Goal: Transaction & Acquisition: Purchase product/service

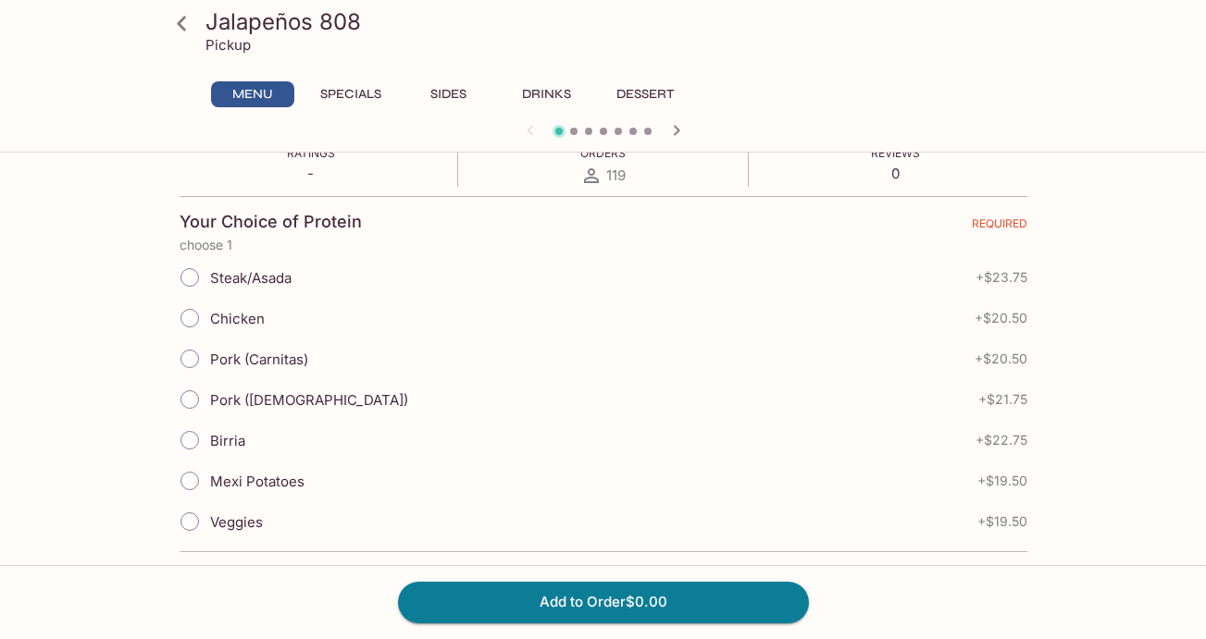
scroll to position [360, 0]
click at [210, 313] on span "Chicken" at bounding box center [237, 318] width 55 height 18
click at [209, 313] on input "Chicken" at bounding box center [189, 317] width 39 height 39
radio input "true"
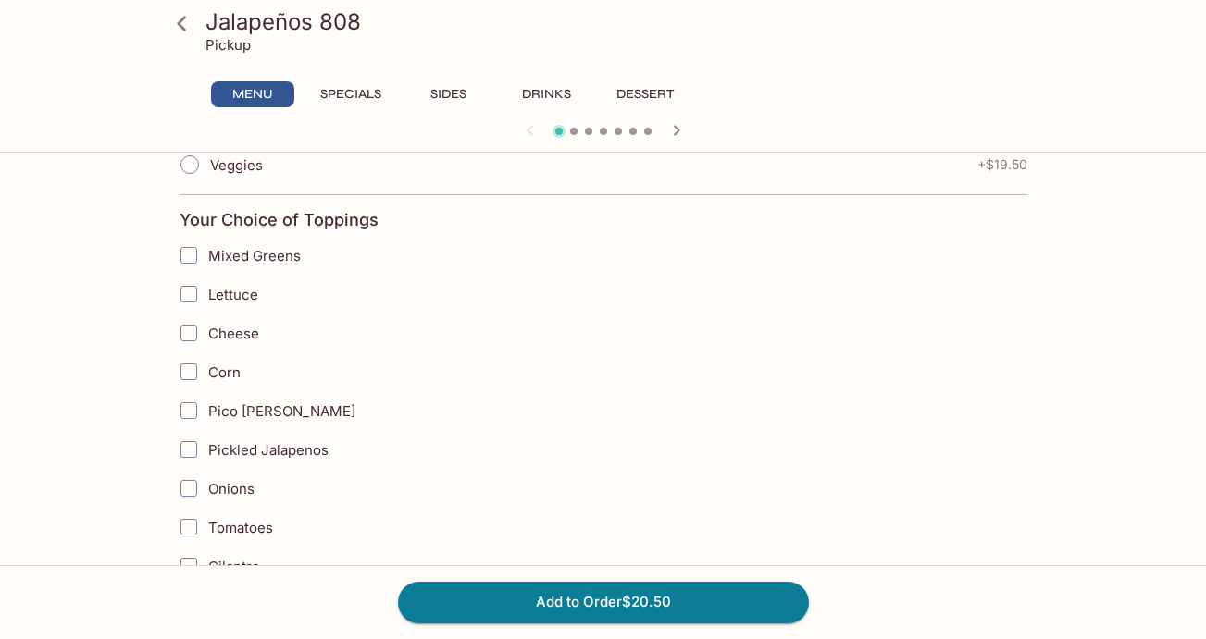
scroll to position [714, 0]
click at [187, 337] on input "Cheese" at bounding box center [188, 334] width 37 height 37
click at [189, 411] on input "Pico [PERSON_NAME]" at bounding box center [188, 412] width 37 height 37
checkbox input "true"
click at [190, 337] on input "Cheese" at bounding box center [188, 334] width 37 height 37
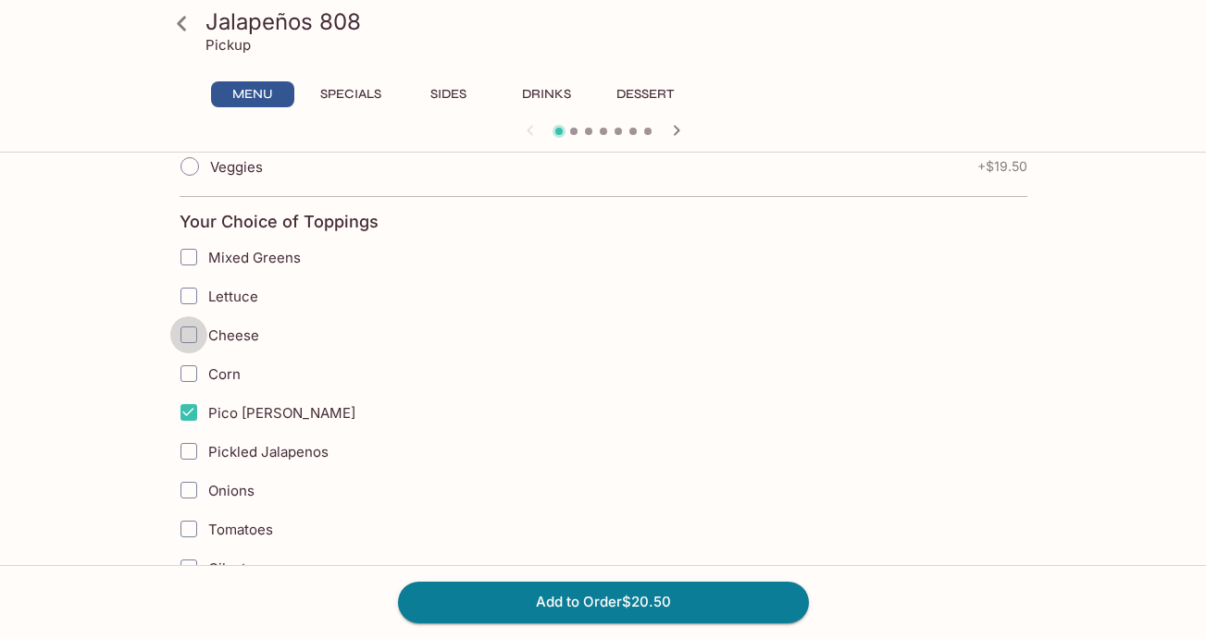
checkbox input "true"
click at [190, 451] on input "Pickled Jalapenos" at bounding box center [188, 451] width 37 height 37
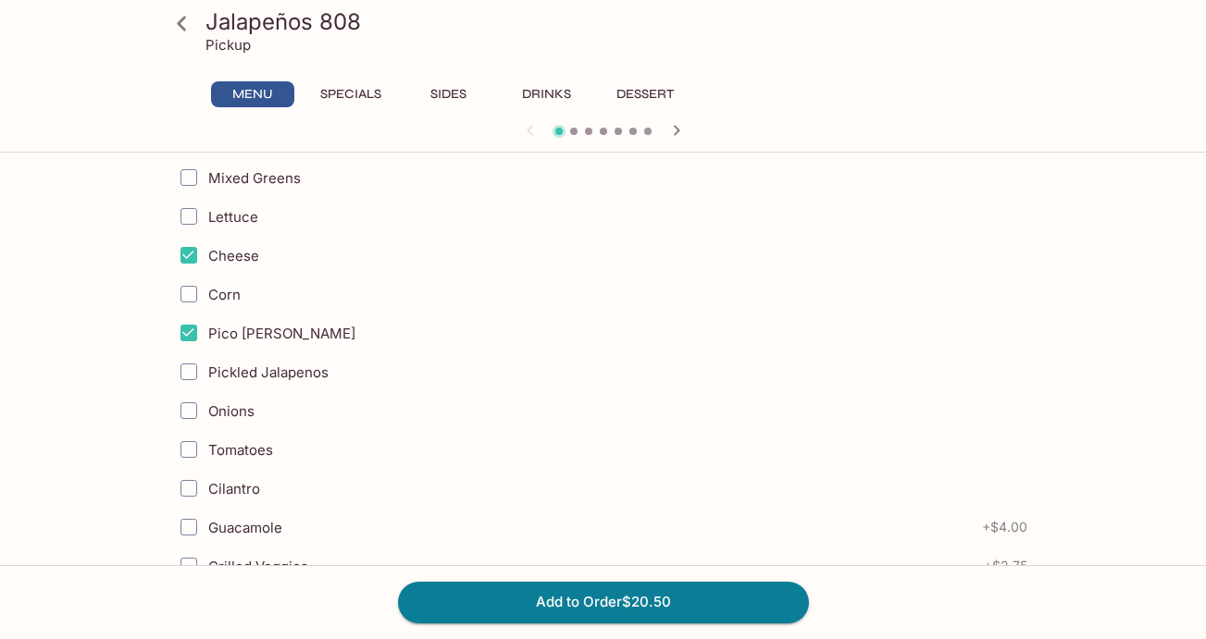
click at [196, 414] on input "Onions" at bounding box center [188, 410] width 37 height 37
checkbox input "true"
click at [191, 440] on input "Tomatoes" at bounding box center [188, 449] width 37 height 37
checkbox input "true"
click at [187, 481] on input "Cilantro" at bounding box center [188, 488] width 37 height 37
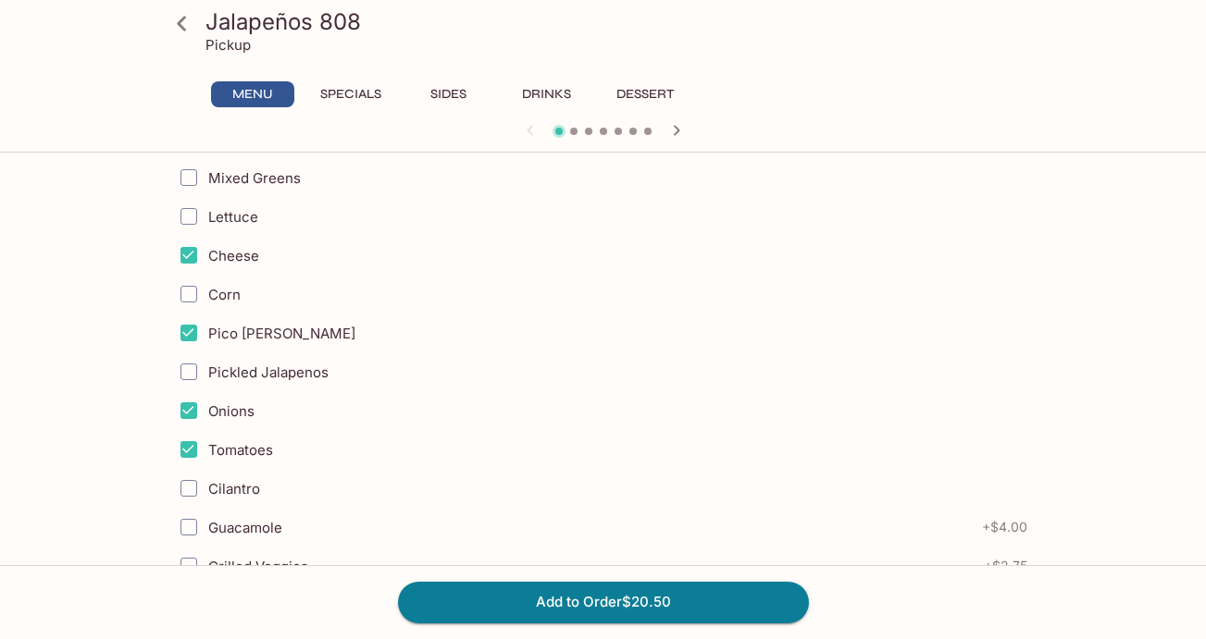
checkbox input "true"
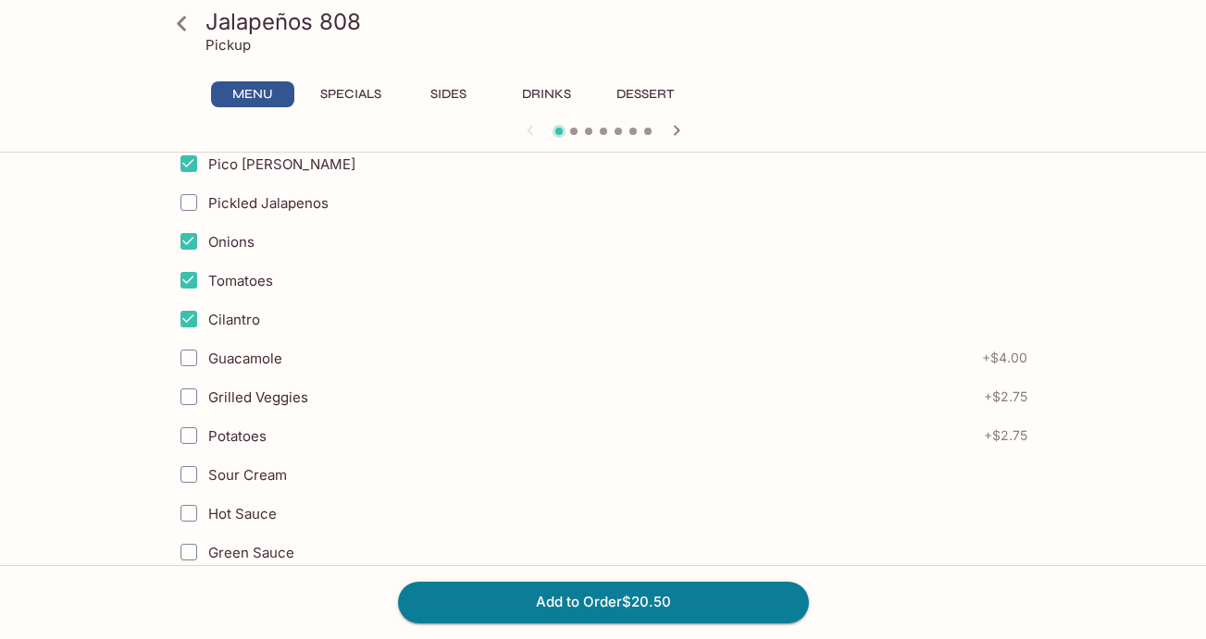
scroll to position [962, 0]
click at [188, 399] on input "Grilled Veggies" at bounding box center [188, 398] width 37 height 37
checkbox input "true"
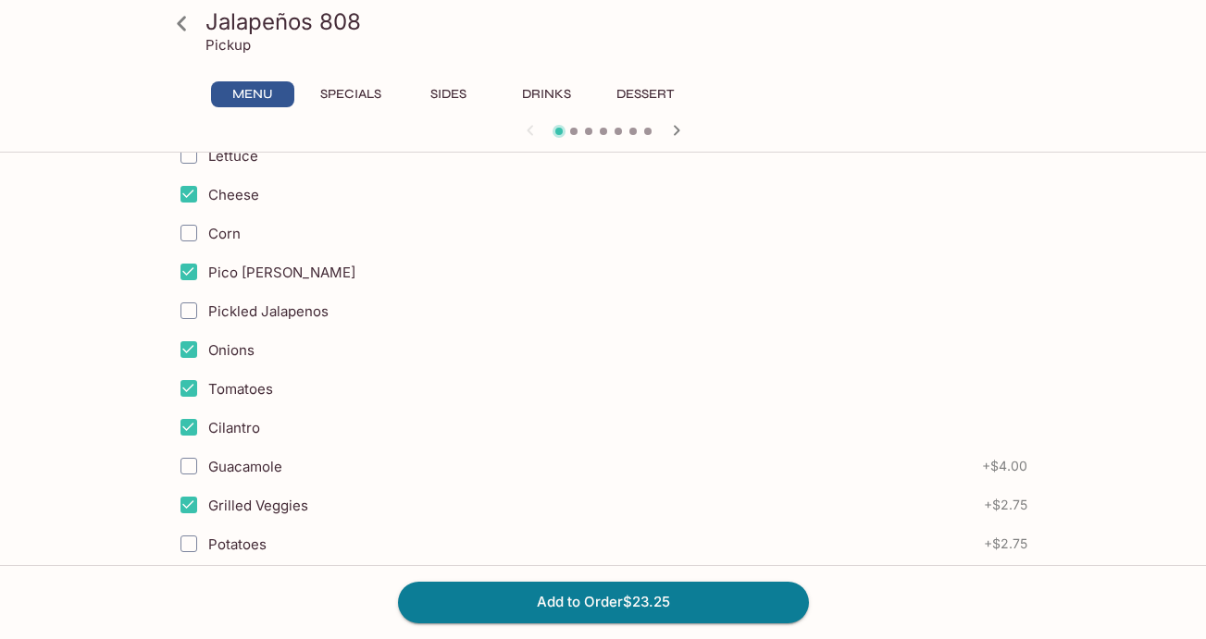
scroll to position [844, 0]
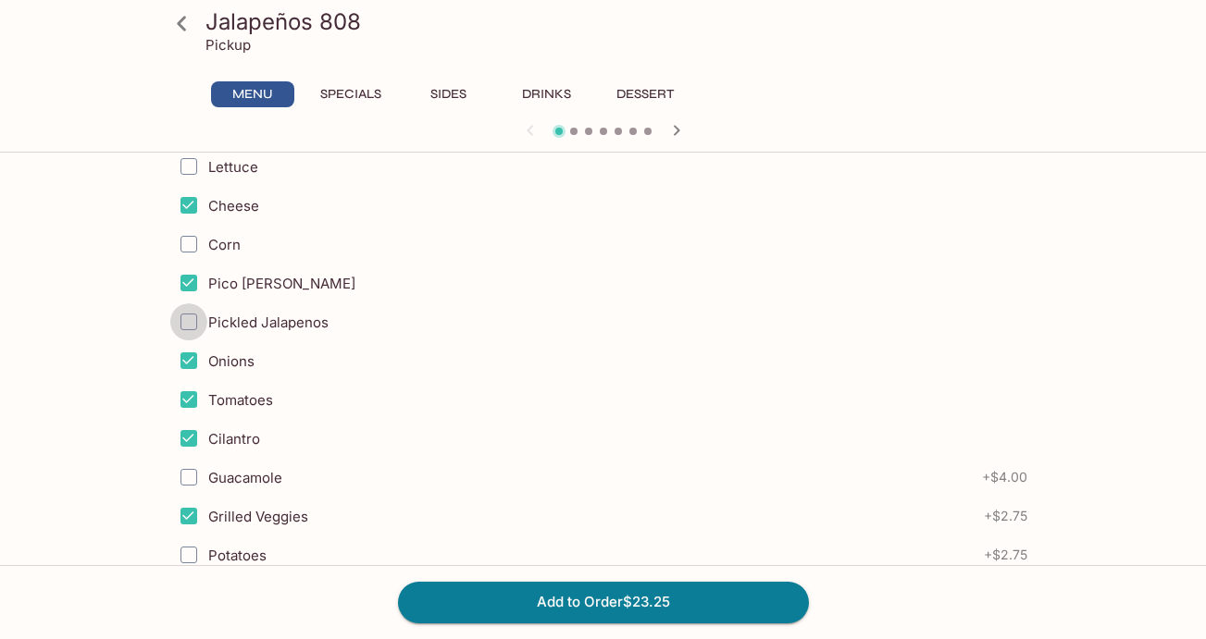
click at [189, 320] on input "Pickled Jalapenos" at bounding box center [188, 322] width 37 height 37
click at [187, 320] on input "Pickled Jalapenos" at bounding box center [188, 322] width 37 height 37
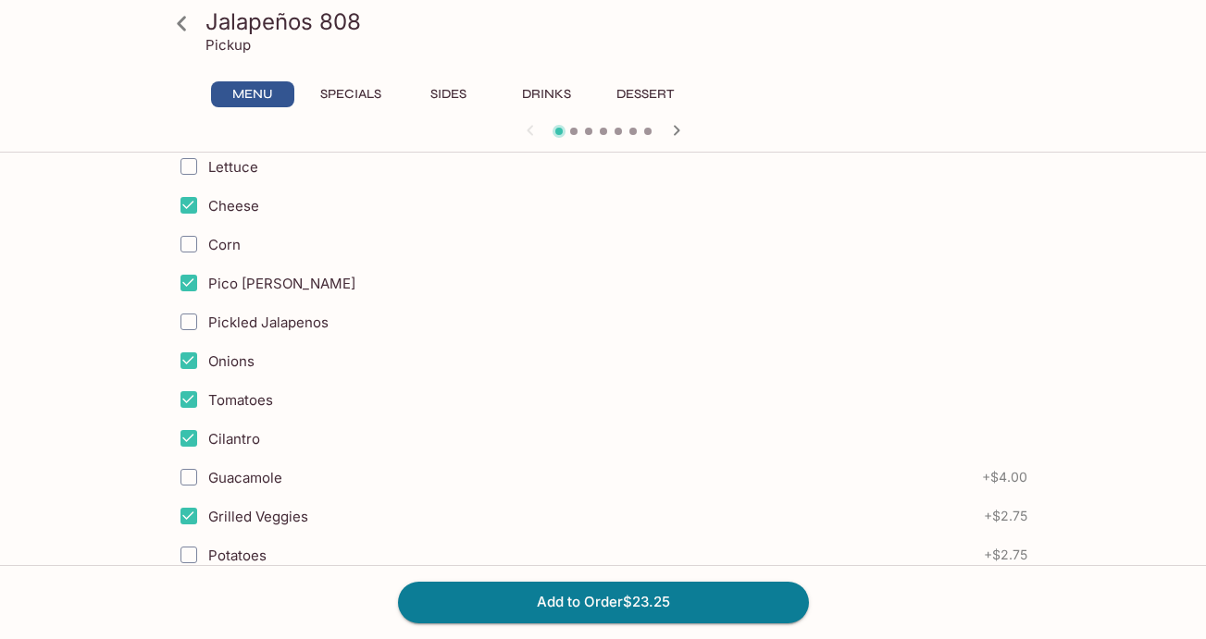
checkbox input "true"
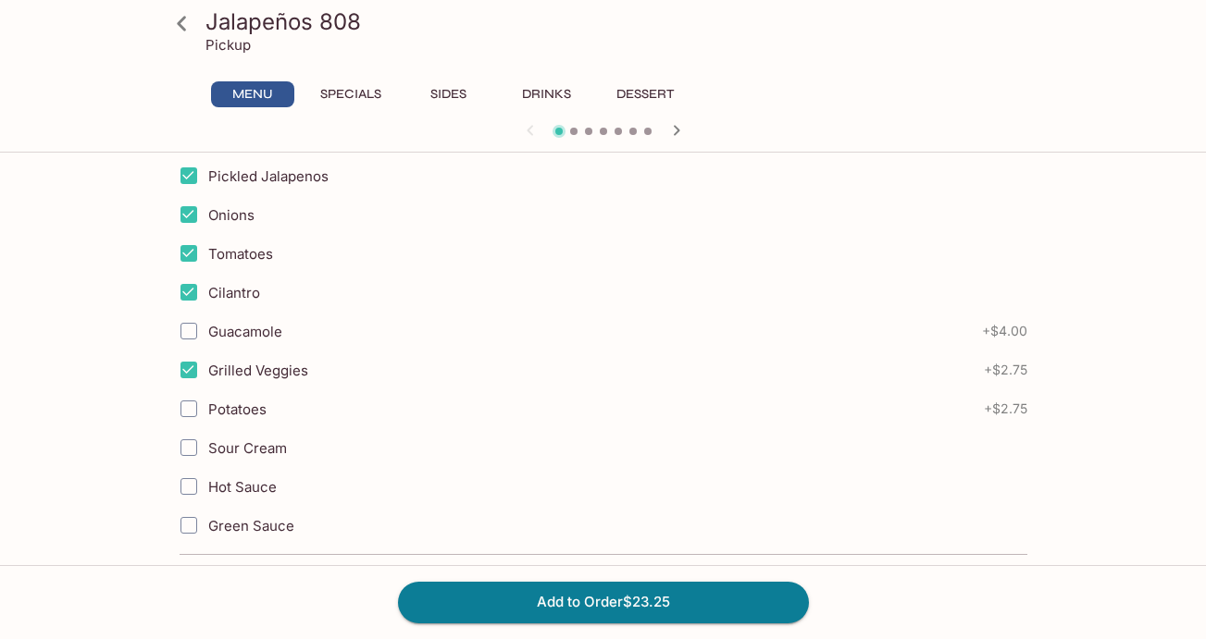
scroll to position [1003, 0]
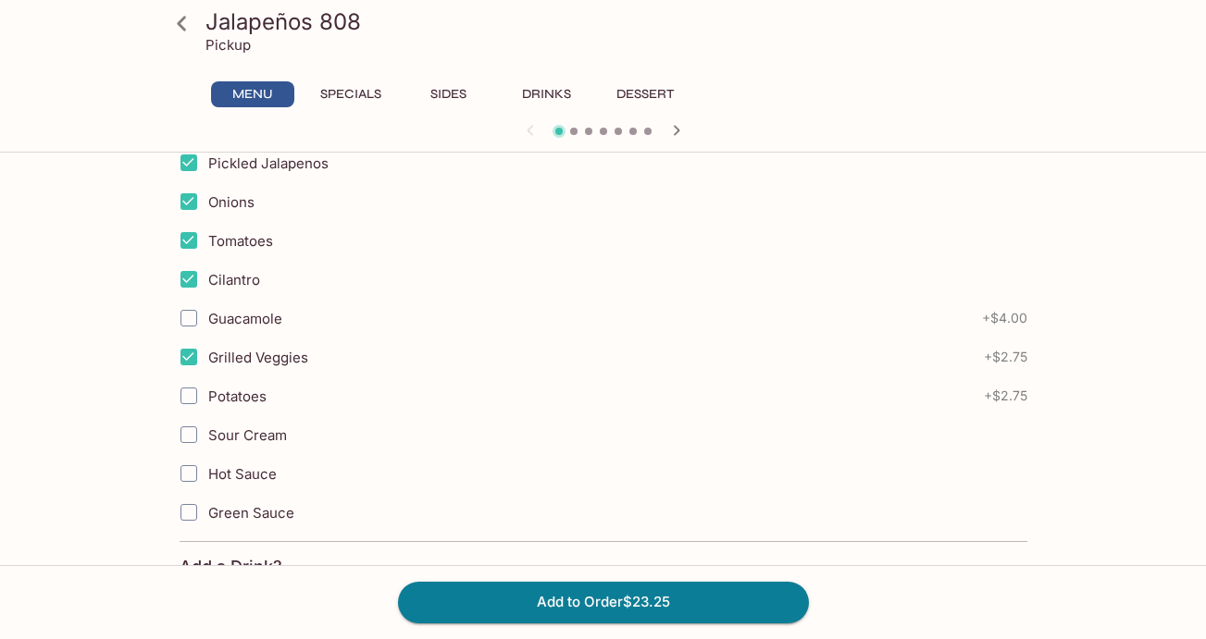
click at [273, 513] on span "Green Sauce" at bounding box center [251, 513] width 86 height 18
click at [207, 513] on input "Green Sauce" at bounding box center [188, 512] width 37 height 37
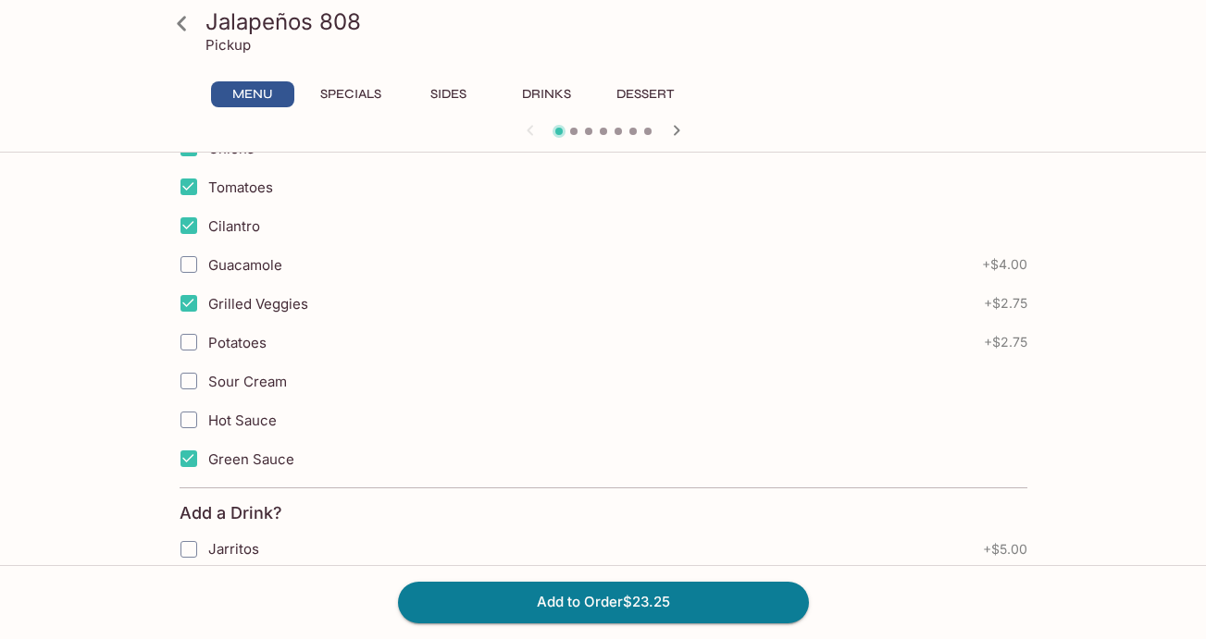
scroll to position [1062, 0]
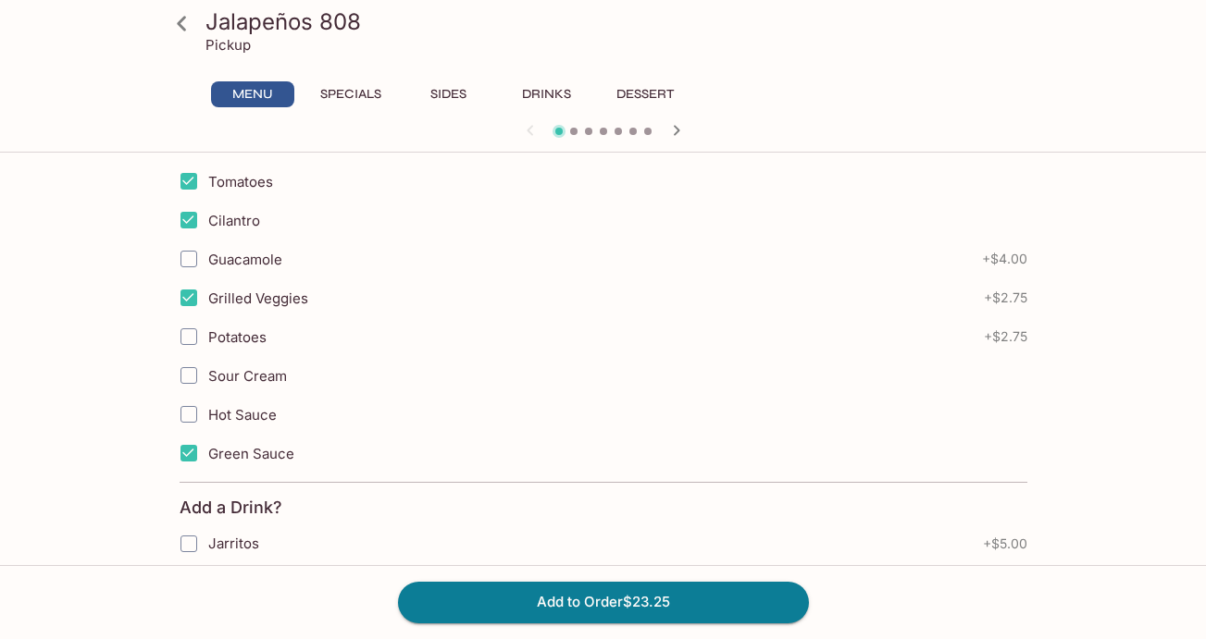
click at [194, 455] on input "Green Sauce" at bounding box center [188, 453] width 37 height 37
checkbox input "false"
click at [191, 421] on input "Hot Sauce" at bounding box center [188, 414] width 37 height 37
checkbox input "true"
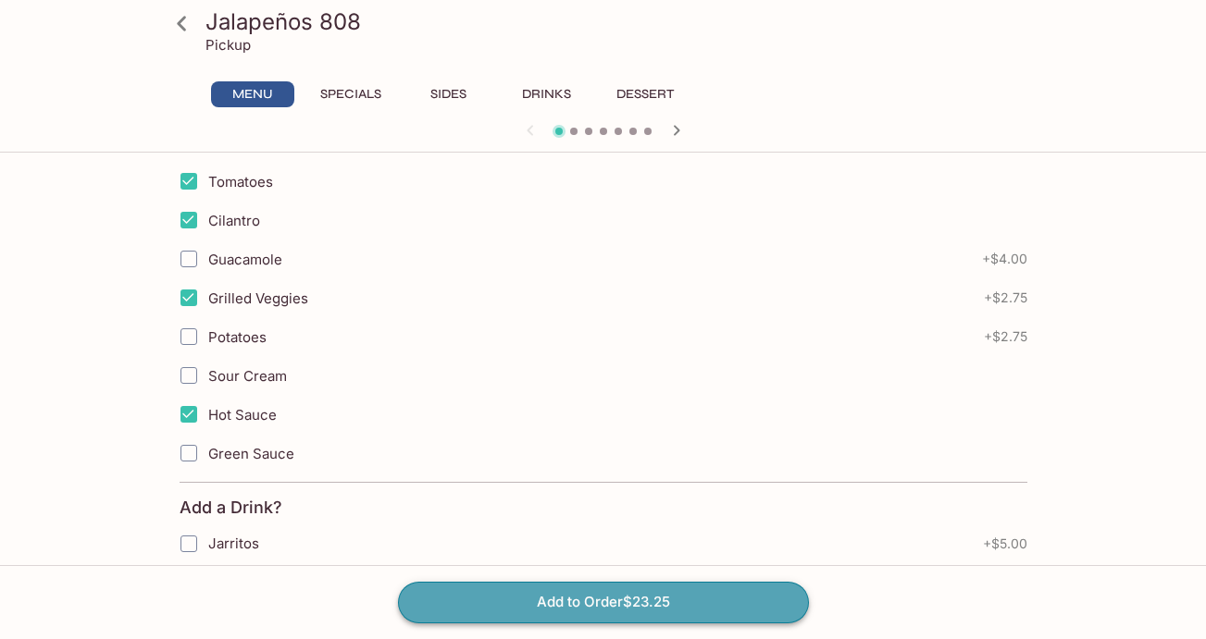
click at [680, 608] on button "Add to Order $23.25" at bounding box center [603, 602] width 411 height 41
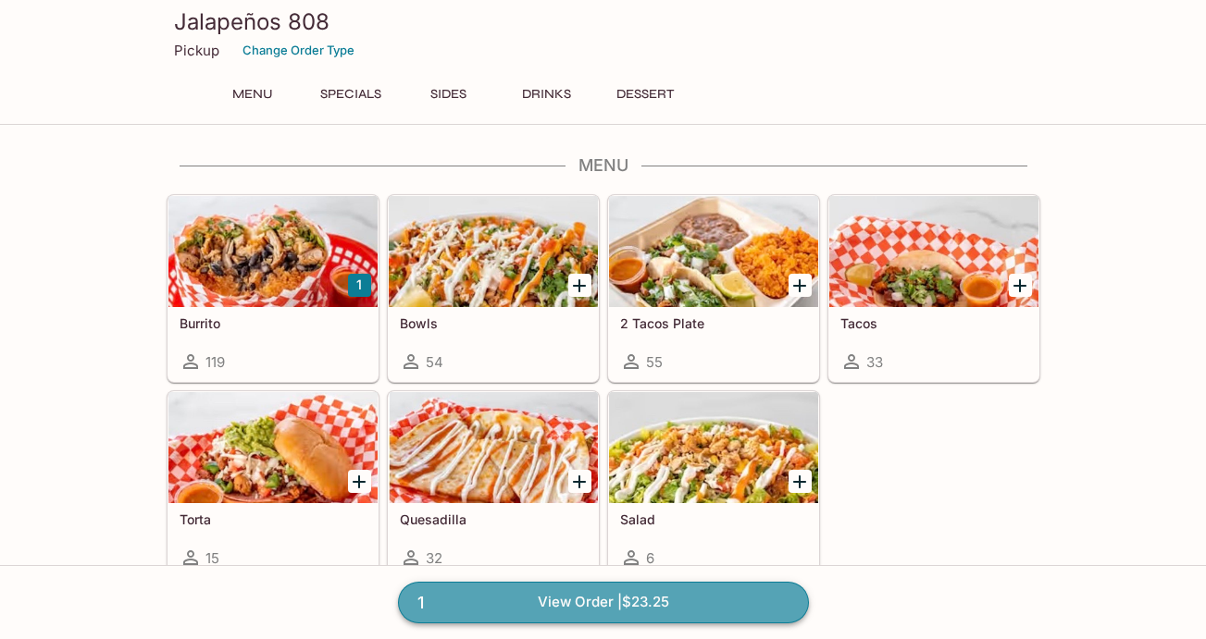
click at [642, 603] on link "1 View Order | $23.25" at bounding box center [603, 602] width 411 height 41
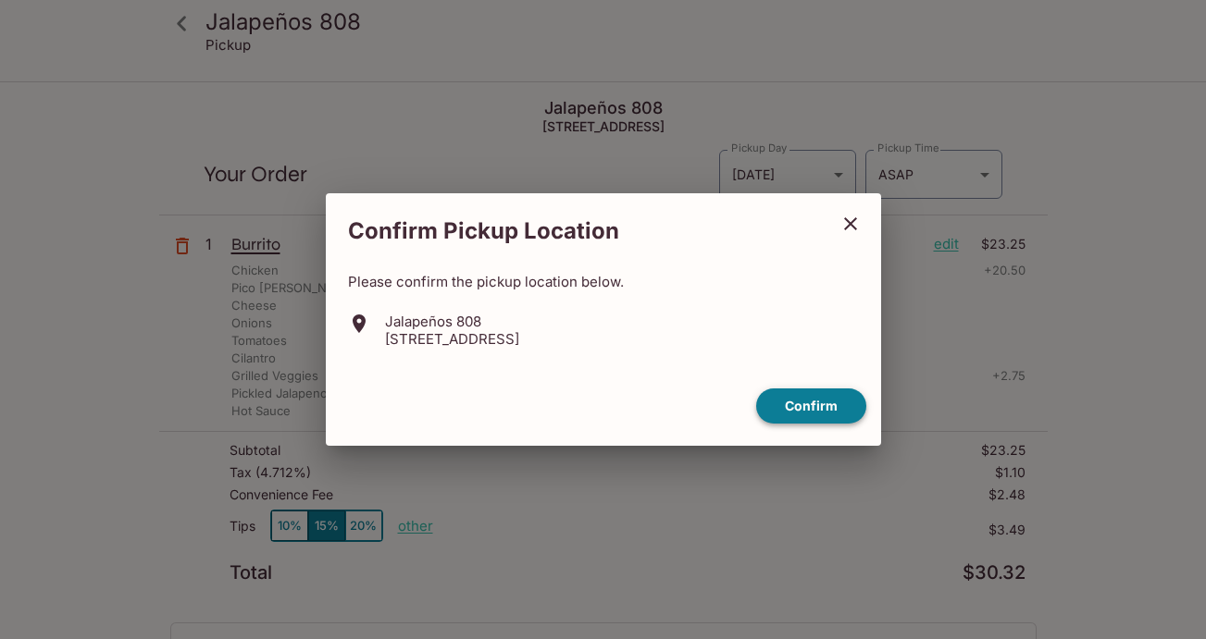
click at [824, 410] on button "Confirm" at bounding box center [811, 407] width 110 height 36
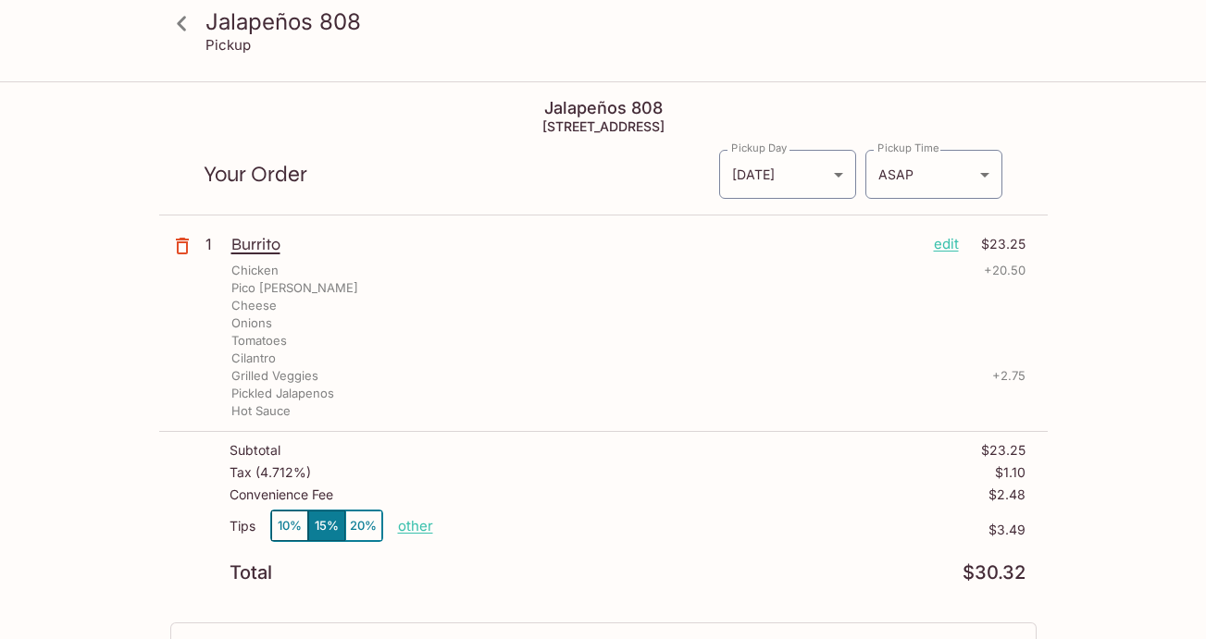
scroll to position [80, 0]
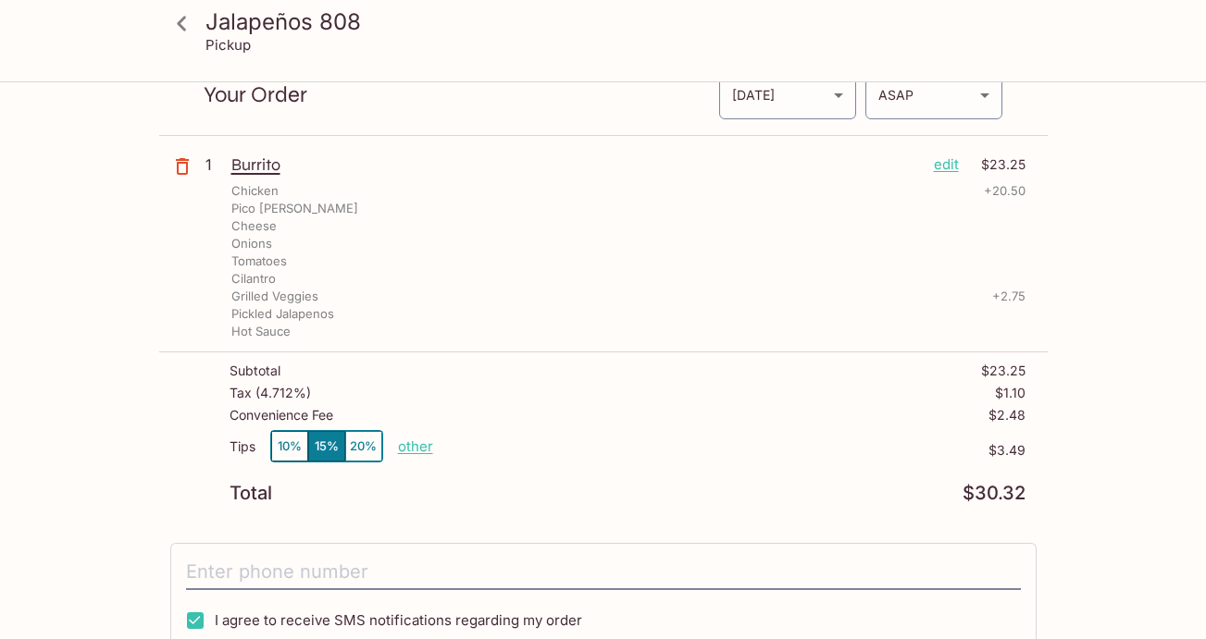
click at [414, 445] on p "other" at bounding box center [415, 447] width 35 height 18
drag, startPoint x: 555, startPoint y: 446, endPoint x: 456, endPoint y: 442, distance: 99.1
click at [415, 446] on p "other" at bounding box center [415, 447] width 35 height 18
type input "0.00"
click at [484, 497] on div "Total $30.32" at bounding box center [628, 494] width 796 height 18
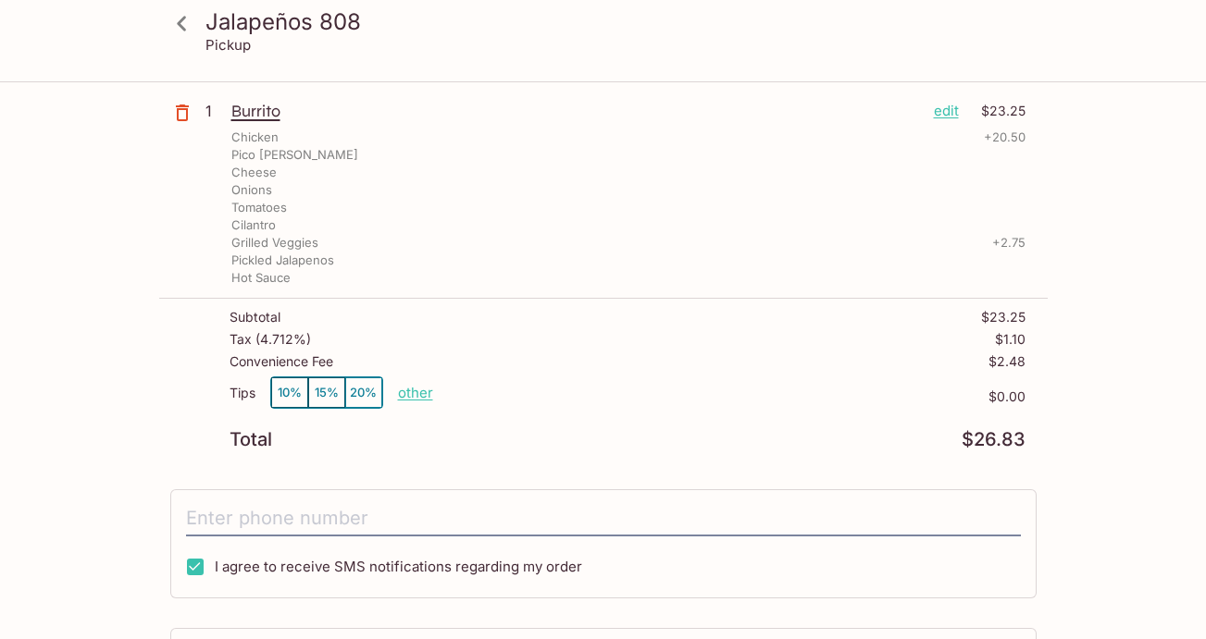
scroll to position [168, 0]
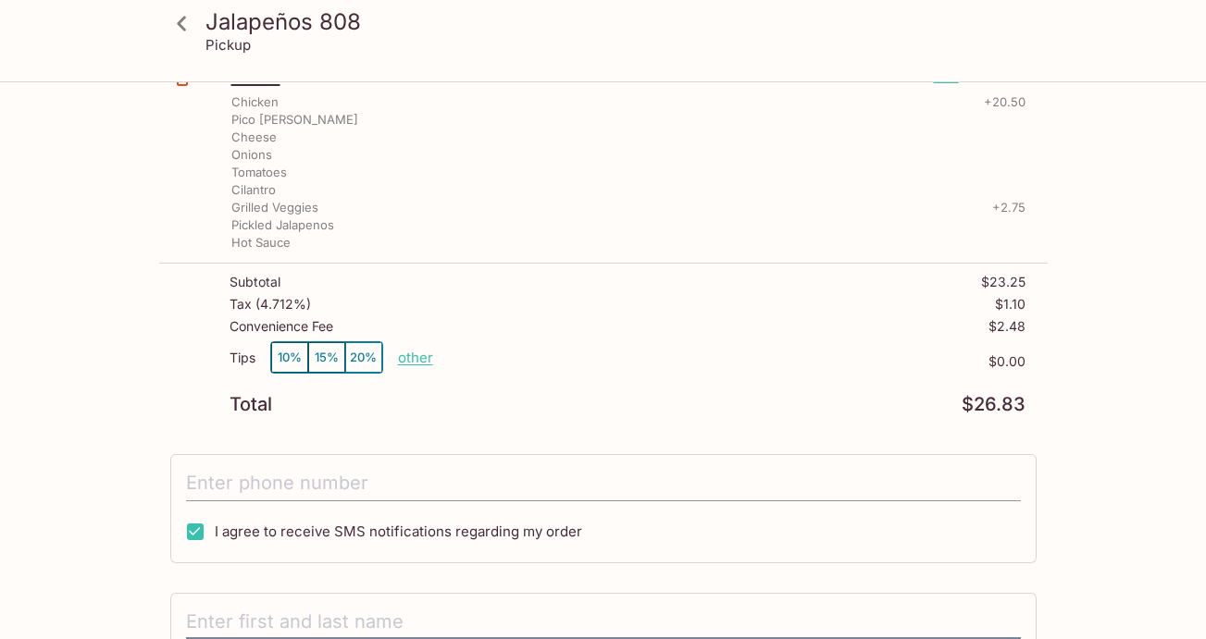
click at [438, 478] on input "tel" at bounding box center [603, 483] width 835 height 35
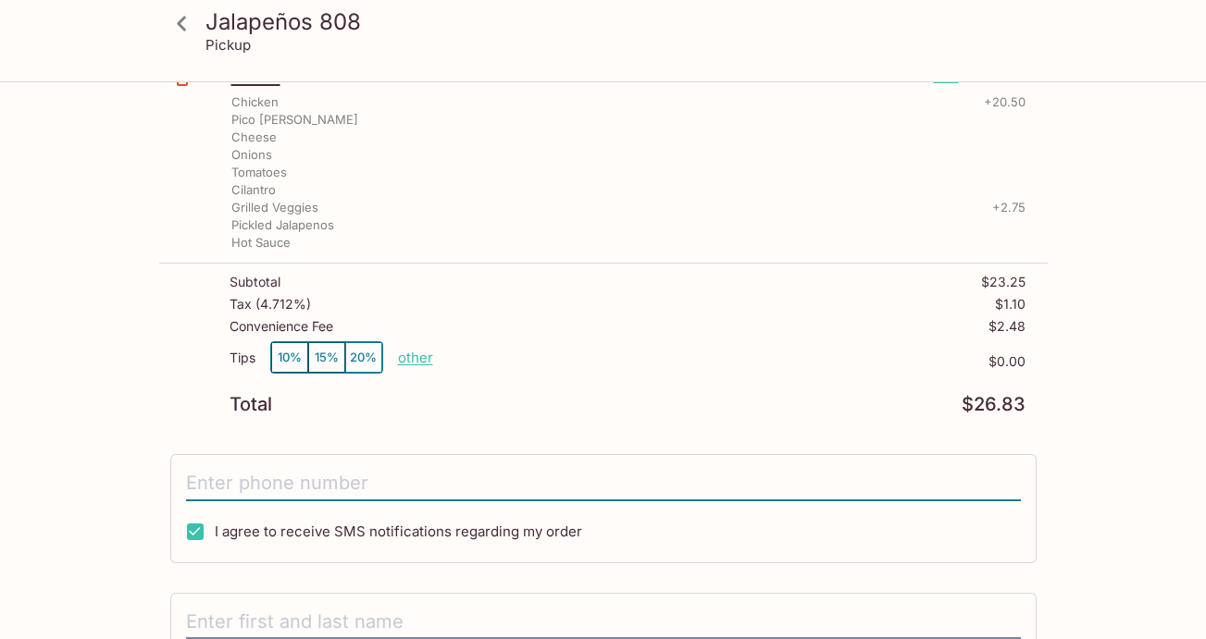
type input "[PHONE_NUMBER]"
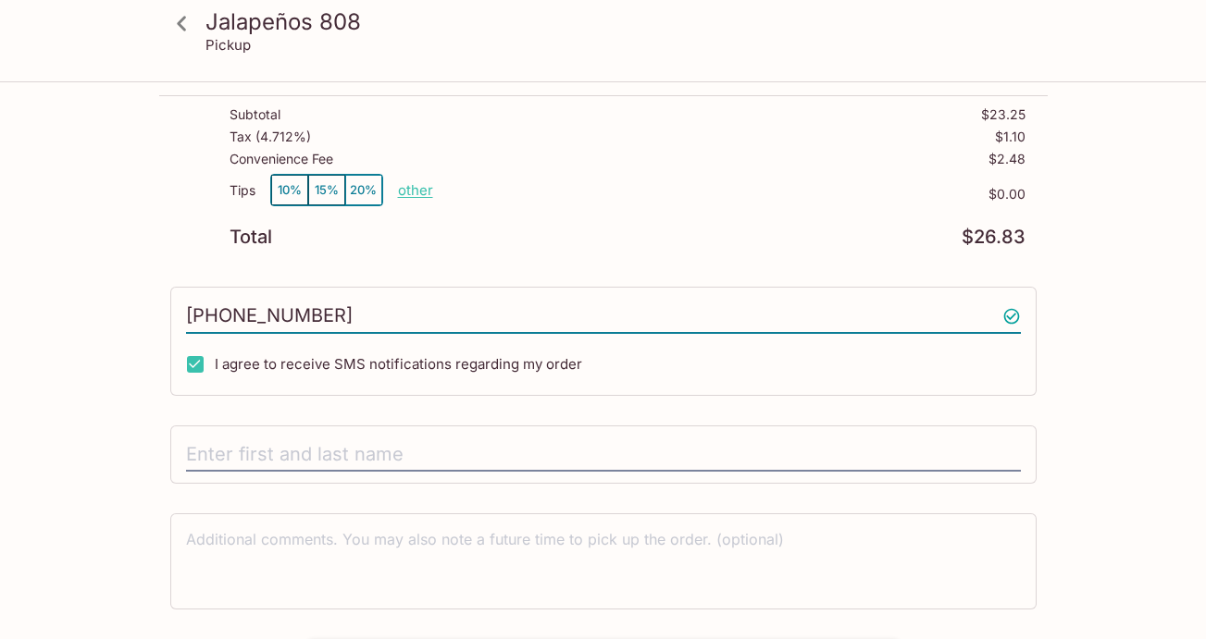
scroll to position [382, 0]
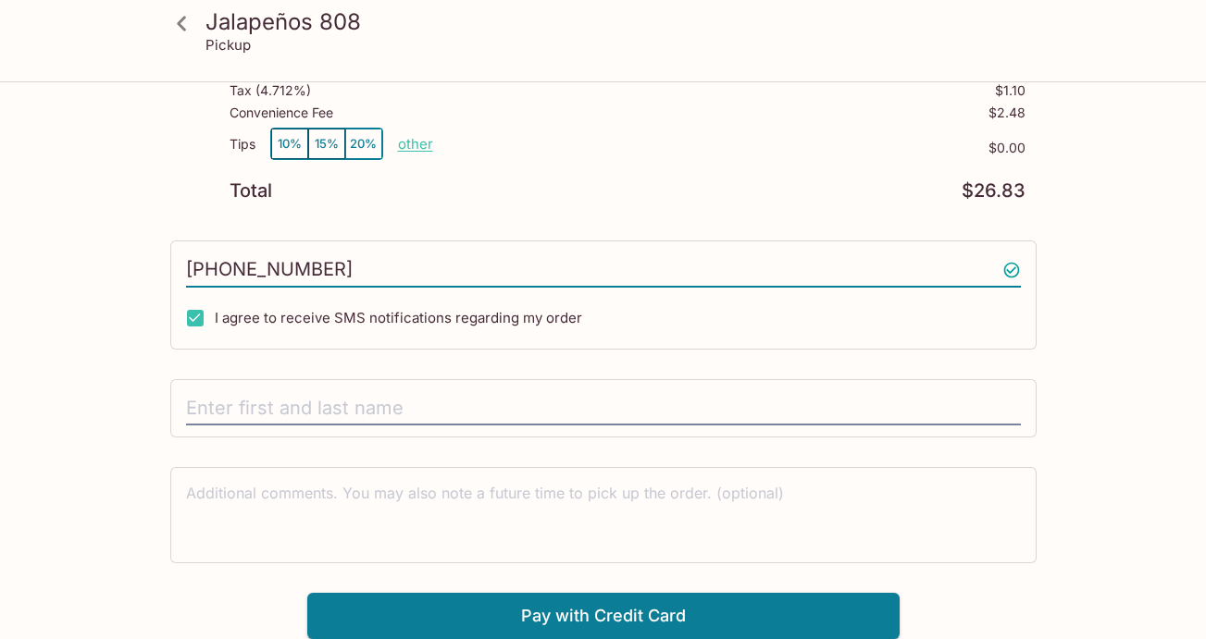
click at [394, 400] on input "text" at bounding box center [603, 408] width 835 height 35
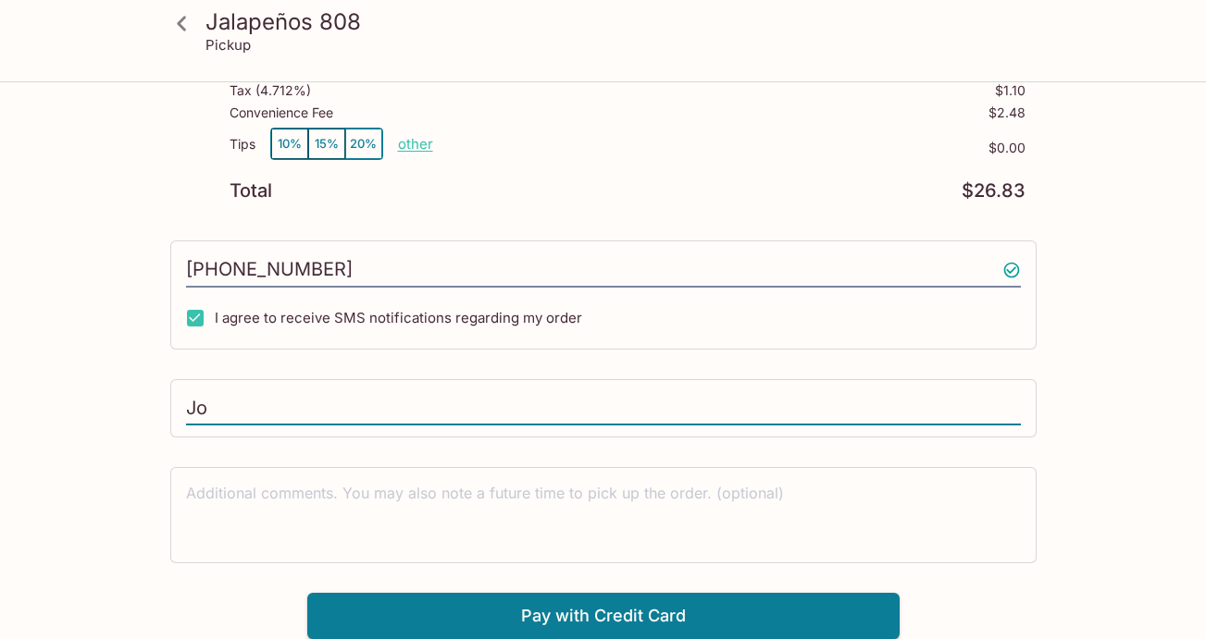
type input "J"
type input "[PERSON_NAME]"
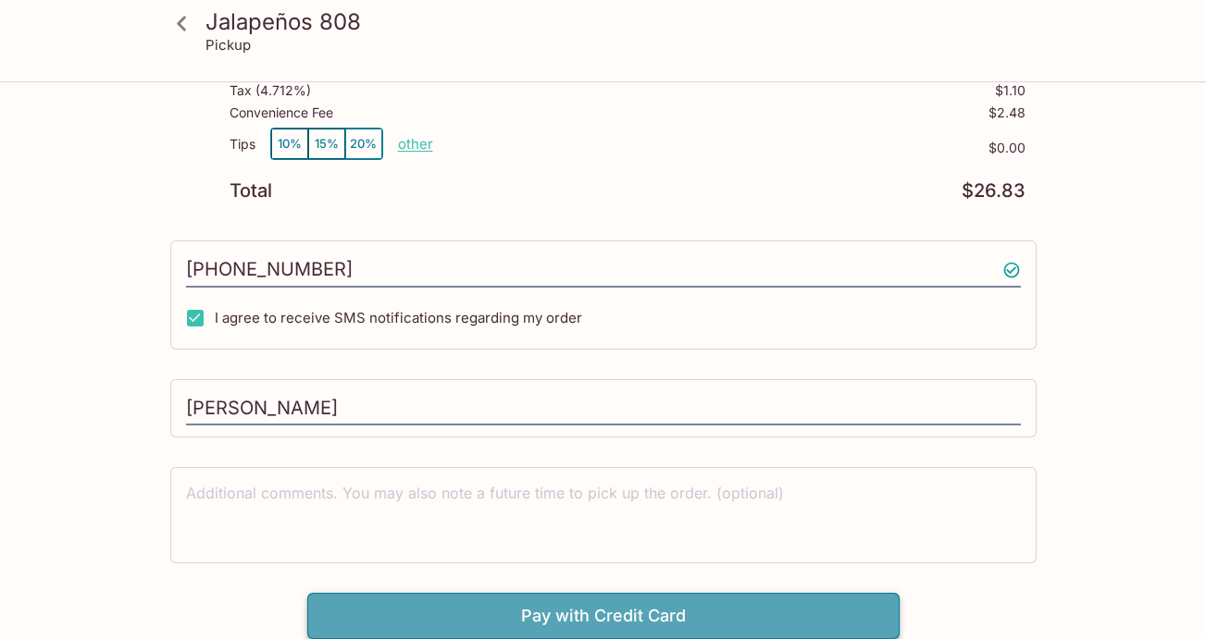
click at [477, 618] on button "Pay with Credit Card" at bounding box center [603, 616] width 592 height 46
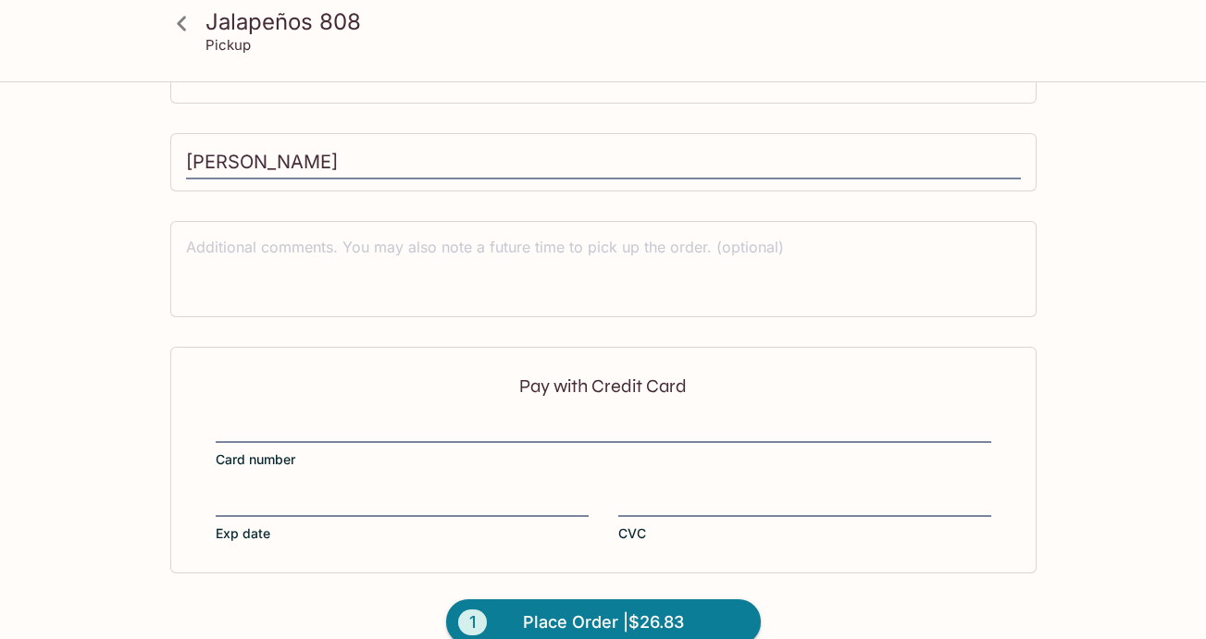
scroll to position [660, 0]
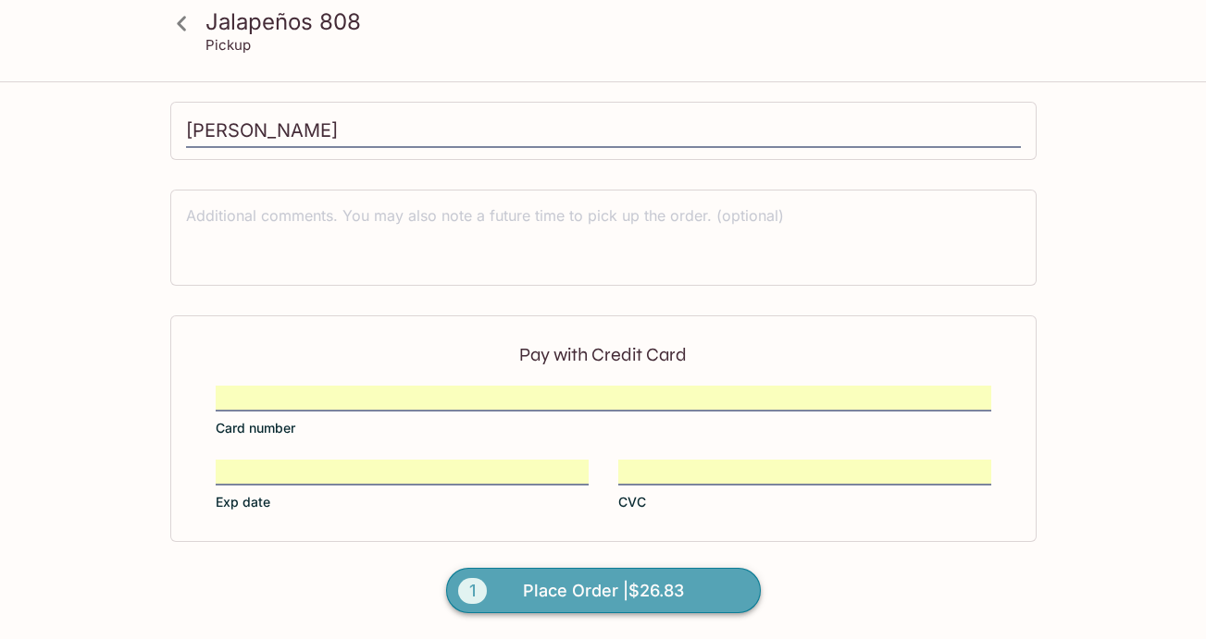
click at [608, 597] on span "Place Order | $26.83" at bounding box center [603, 592] width 161 height 30
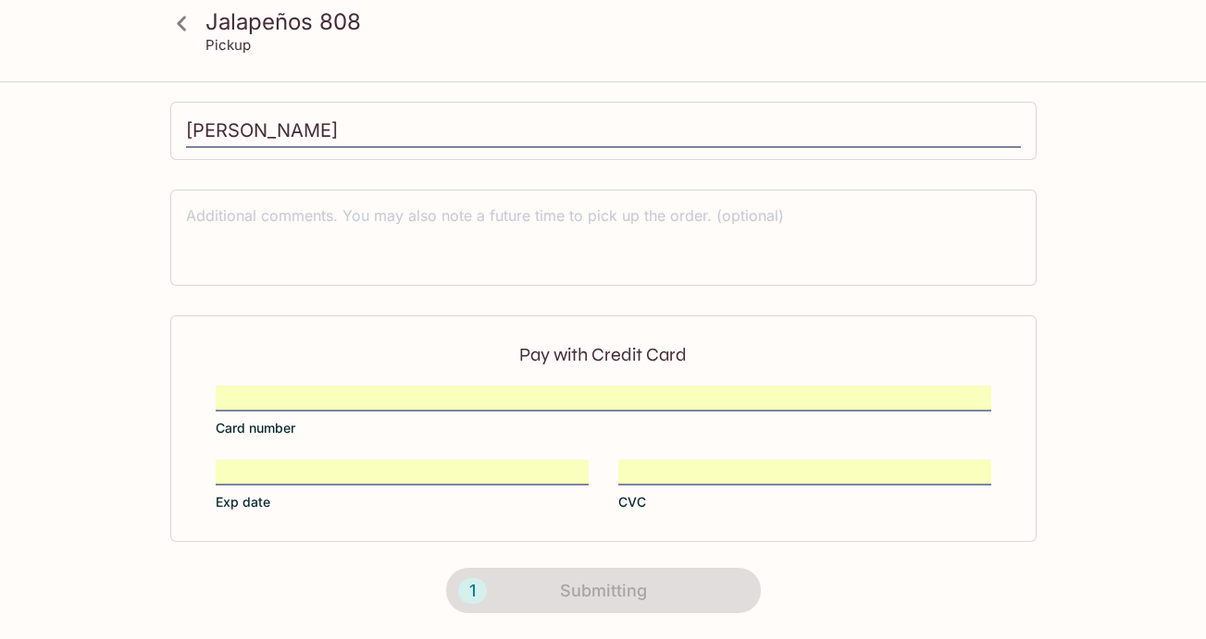
scroll to position [436, 0]
